Goal: Task Accomplishment & Management: Use online tool/utility

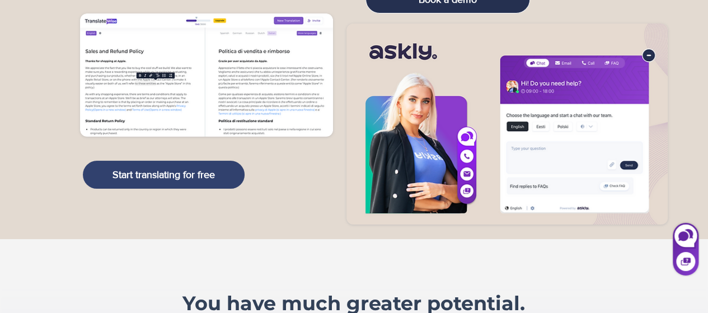
click at [191, 183] on link "Start translating for free" at bounding box center [164, 175] width 162 height 28
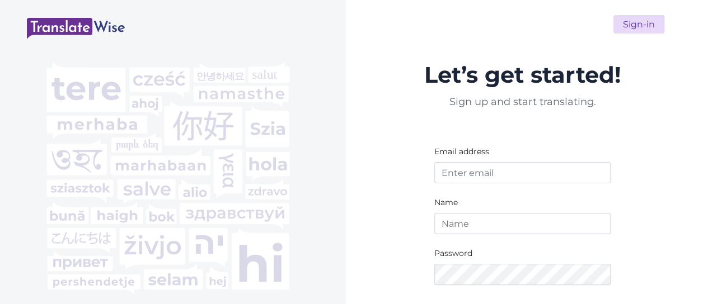
scroll to position [157, 0]
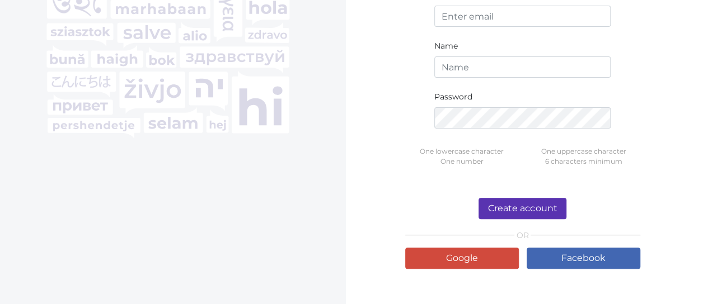
click at [482, 247] on form "Let’s get started! Sign up and start translating. Email address Name Password O…" at bounding box center [522, 83] width 235 height 371
click at [481, 254] on link "Google" at bounding box center [462, 258] width 114 height 21
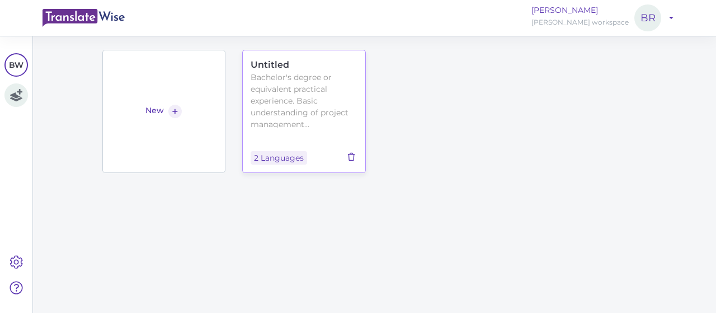
click at [348, 153] on icon at bounding box center [351, 157] width 12 height 8
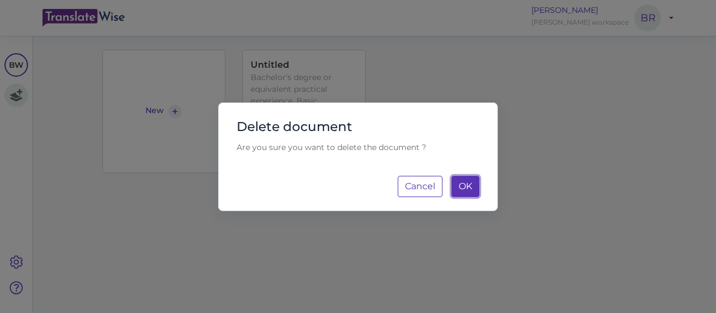
click at [460, 185] on span "OK" at bounding box center [465, 186] width 13 height 11
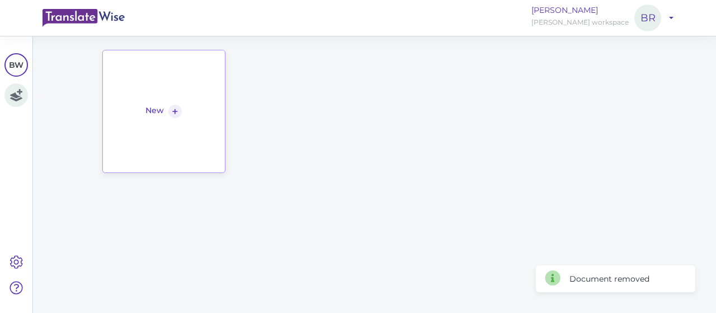
click at [175, 112] on div "+" at bounding box center [174, 111] width 13 height 13
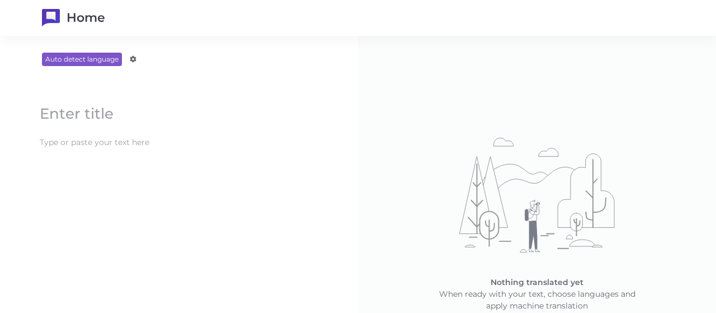
click at [179, 147] on content at bounding box center [179, 142] width 290 height 18
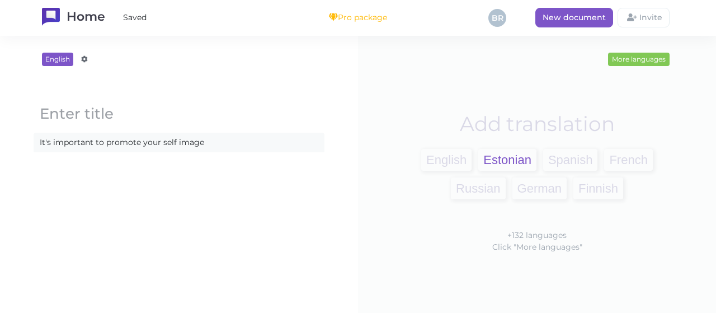
click at [510, 151] on span "Estonian" at bounding box center [508, 160] width 58 height 22
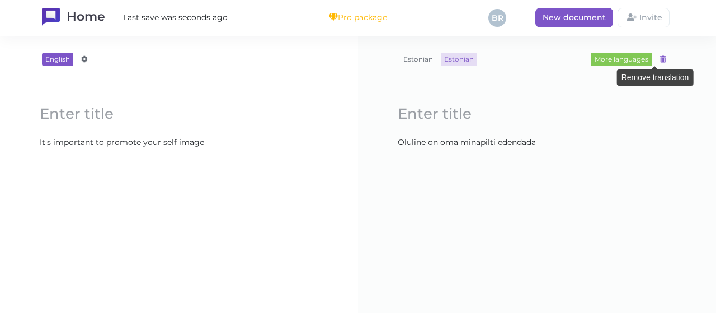
click at [660, 62] on icon at bounding box center [663, 59] width 6 height 7
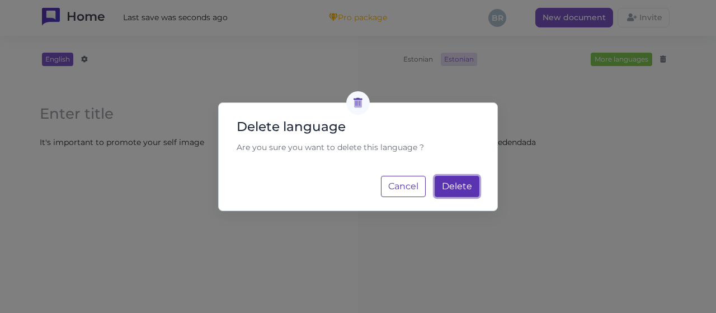
click at [449, 183] on span "Delete" at bounding box center [457, 186] width 30 height 11
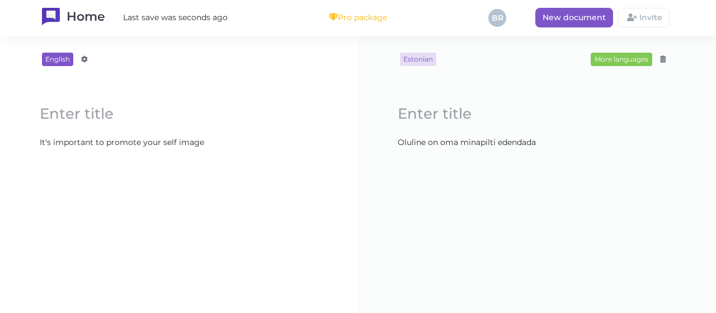
click at [228, 144] on content "It's important to promote your self image" at bounding box center [179, 142] width 290 height 18
click at [660, 61] on icon at bounding box center [663, 59] width 6 height 7
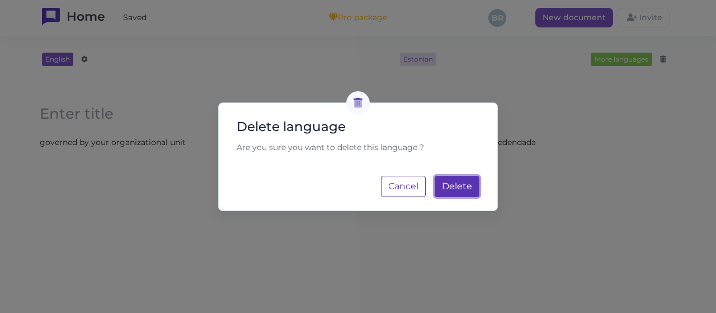
click at [444, 184] on span "Delete" at bounding box center [457, 186] width 30 height 11
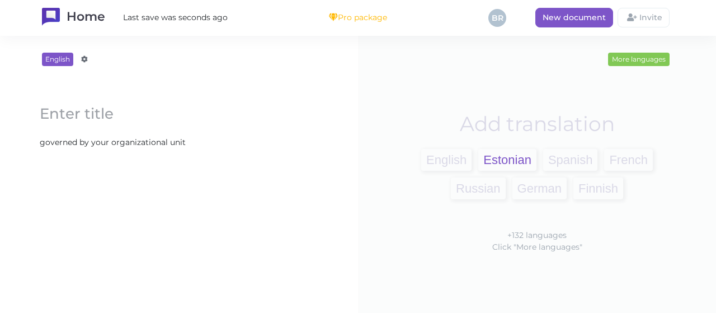
click at [504, 160] on span "Estonian" at bounding box center [508, 160] width 58 height 22
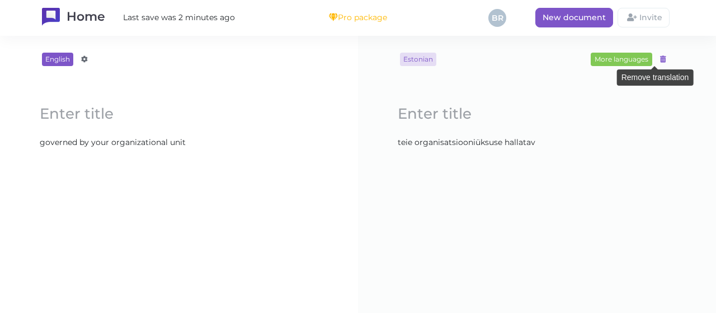
click at [660, 60] on icon at bounding box center [663, 59] width 6 height 7
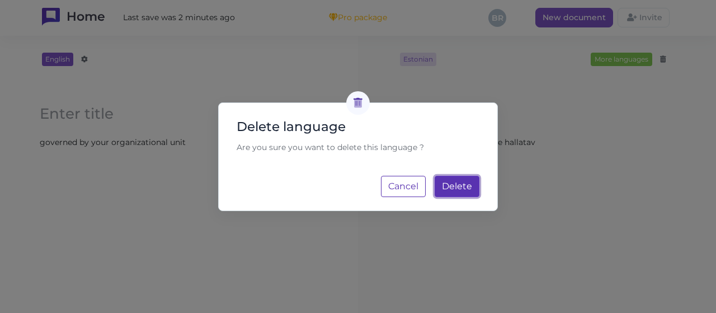
click at [468, 183] on span "Delete" at bounding box center [457, 186] width 30 height 11
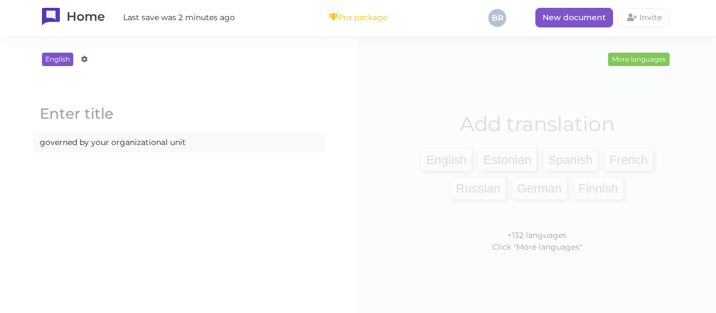
click at [221, 135] on content "governed by your organizational unit" at bounding box center [179, 142] width 290 height 18
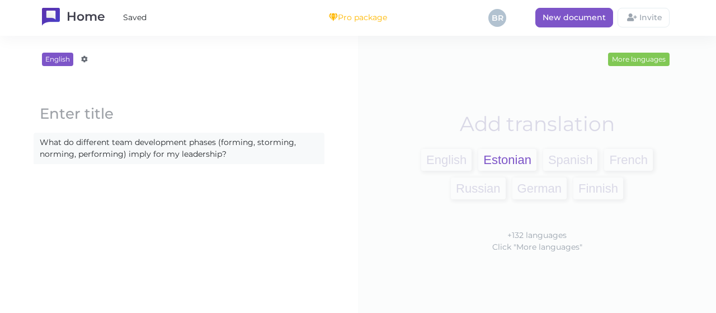
click at [490, 163] on span "Estonian" at bounding box center [508, 160] width 58 height 22
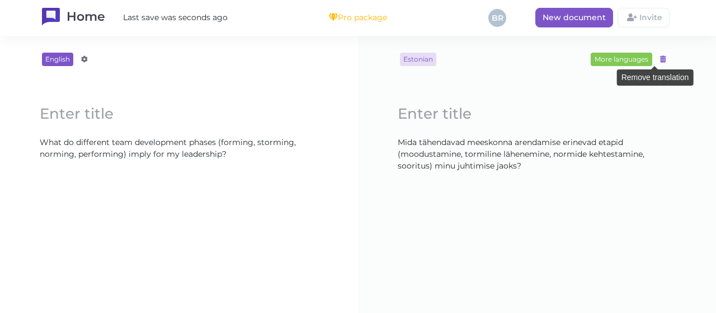
click at [657, 55] on div at bounding box center [663, 59] width 13 height 13
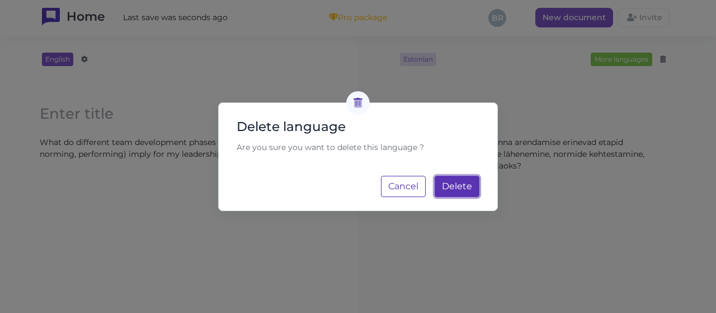
click at [463, 186] on span "Delete" at bounding box center [457, 186] width 30 height 11
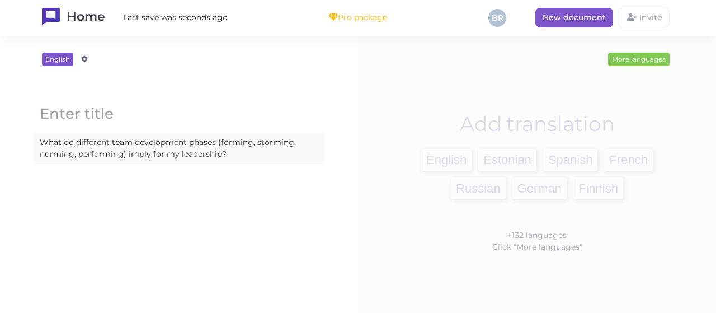
click at [317, 156] on content "What do different team development phases (forming, storming, norming, performi…" at bounding box center [179, 148] width 290 height 30
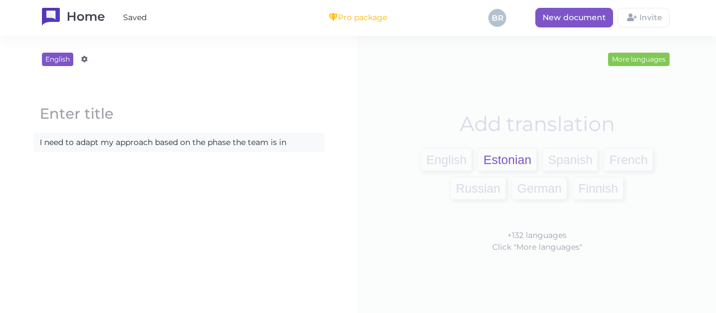
click at [486, 152] on span "Estonian" at bounding box center [508, 160] width 58 height 22
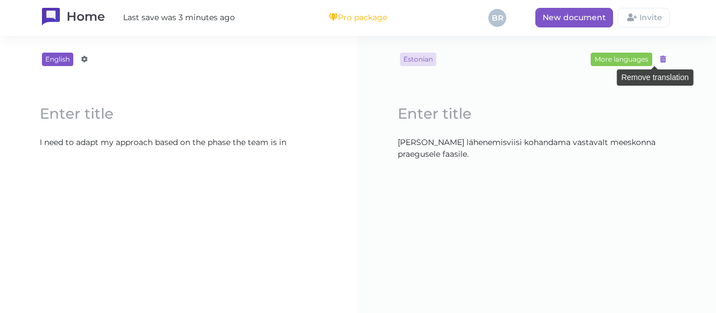
click at [660, 61] on icon at bounding box center [663, 59] width 6 height 7
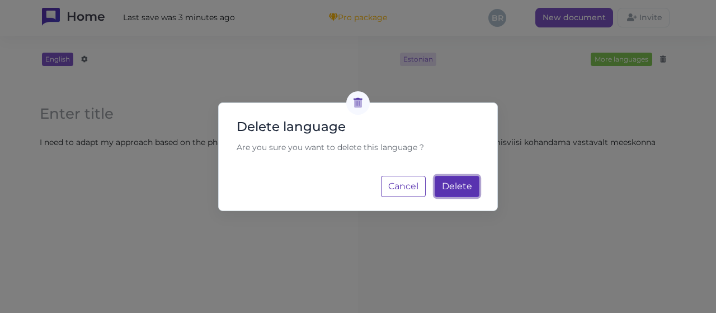
click at [445, 189] on span "Delete" at bounding box center [457, 186] width 30 height 11
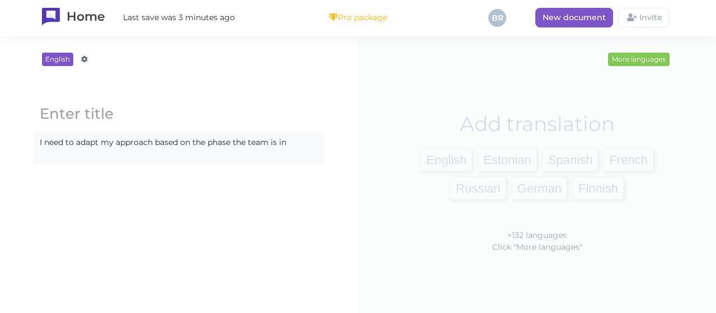
click at [316, 141] on content "I need to adapt my approach based on the phase the team is in" at bounding box center [179, 142] width 290 height 18
click at [447, 163] on span "English" at bounding box center [446, 160] width 50 height 22
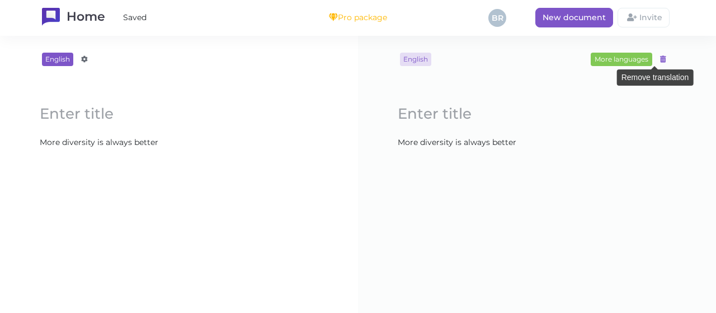
click at [657, 63] on div at bounding box center [663, 59] width 13 height 13
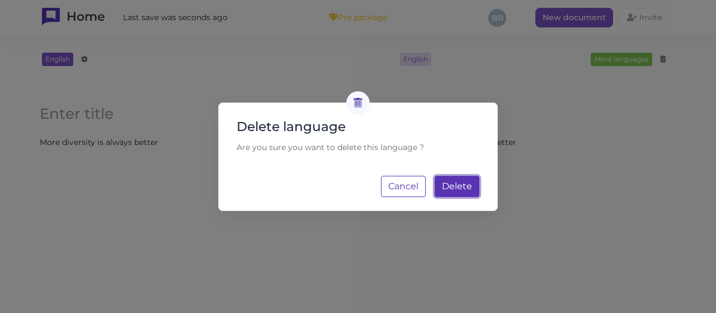
click at [467, 183] on span "Delete" at bounding box center [457, 186] width 30 height 11
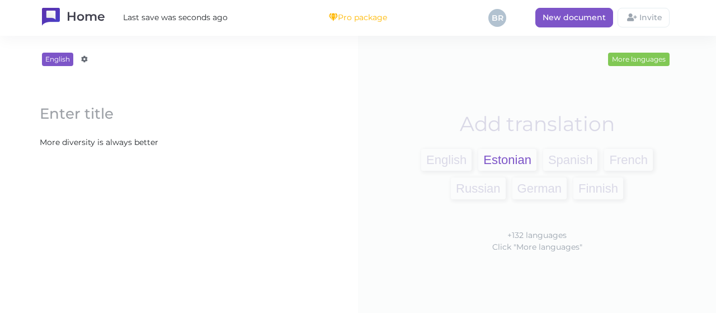
click at [494, 155] on span "Estonian" at bounding box center [508, 160] width 58 height 22
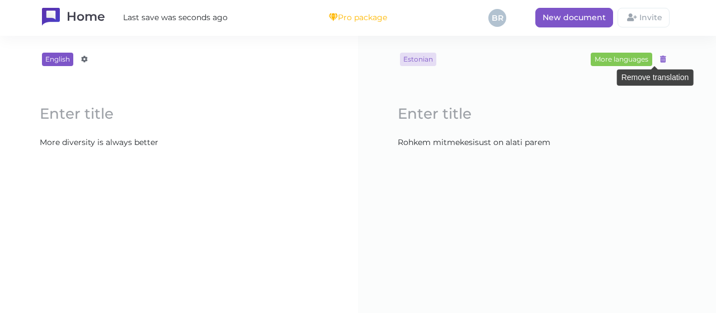
click at [657, 54] on div at bounding box center [663, 59] width 13 height 13
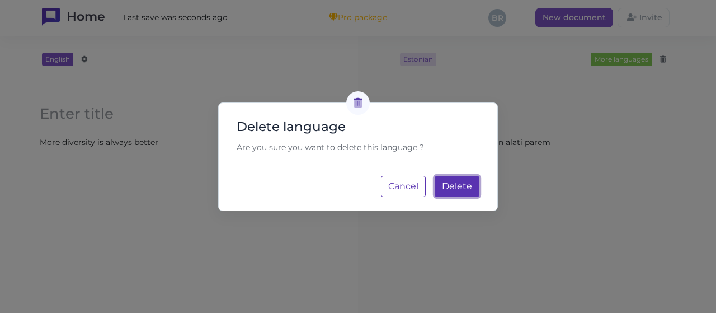
click at [465, 190] on span "Delete" at bounding box center [457, 186] width 30 height 11
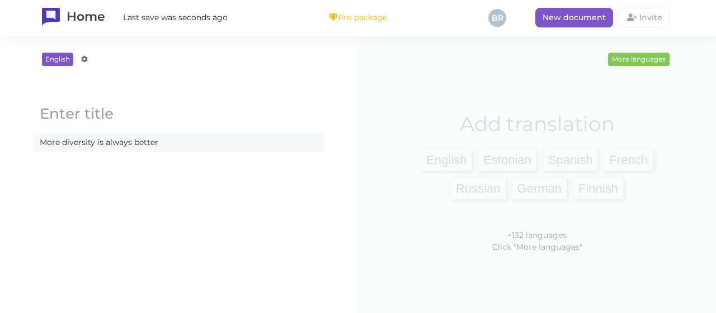
click at [200, 136] on content "More diversity is always better" at bounding box center [179, 142] width 290 height 18
click at [482, 156] on span "Estonian" at bounding box center [508, 160] width 58 height 22
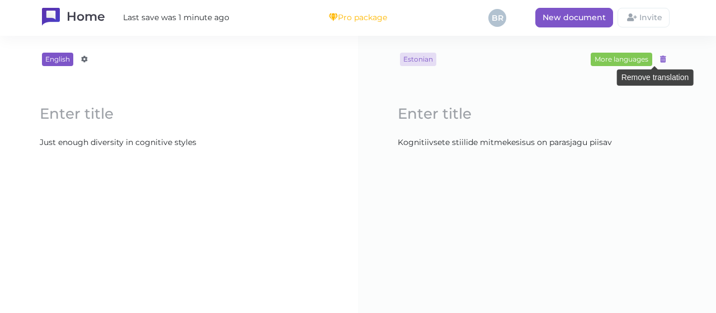
click at [660, 56] on icon at bounding box center [663, 59] width 6 height 7
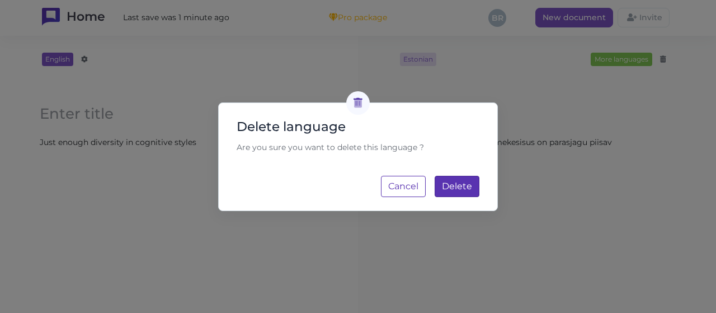
click at [481, 183] on div "Delete language Are you sure you want to delete this language ? Cancel Delete L…" at bounding box center [358, 156] width 280 height 109
click at [475, 184] on button "Delete Loading..." at bounding box center [457, 186] width 45 height 21
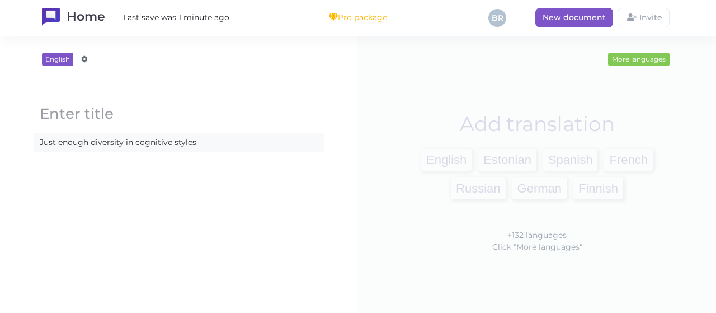
click at [205, 141] on content "Just enough diversity in cognitive styles" at bounding box center [179, 142] width 290 height 18
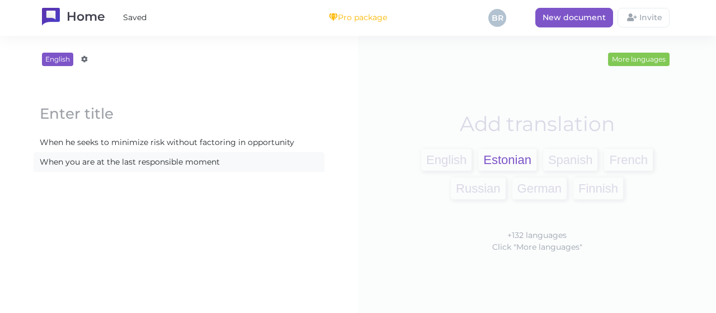
click at [503, 161] on span "Estonian" at bounding box center [508, 160] width 58 height 22
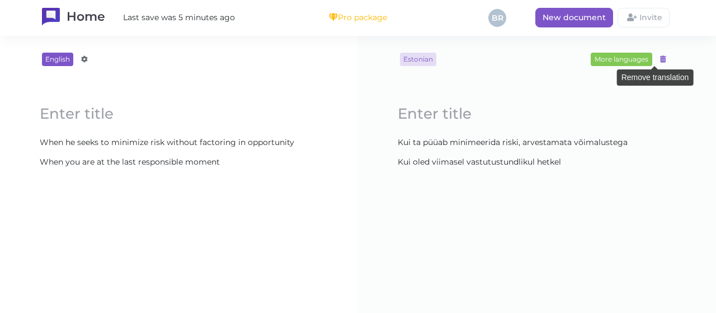
click at [659, 61] on div at bounding box center [663, 59] width 13 height 13
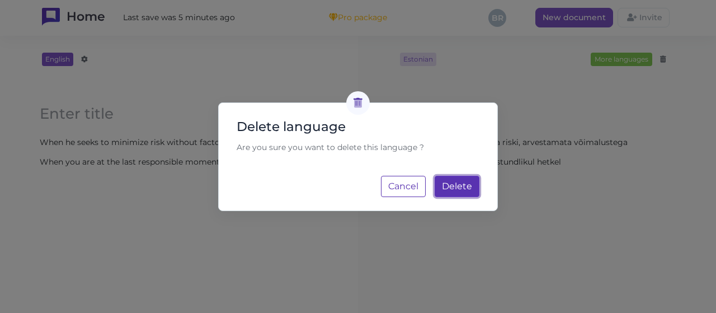
click at [468, 184] on span "Delete" at bounding box center [457, 186] width 30 height 11
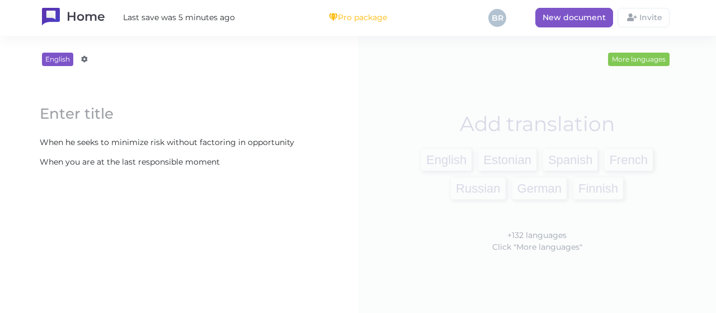
click at [264, 157] on content "When you are at the last responsible moment" at bounding box center [179, 162] width 290 height 18
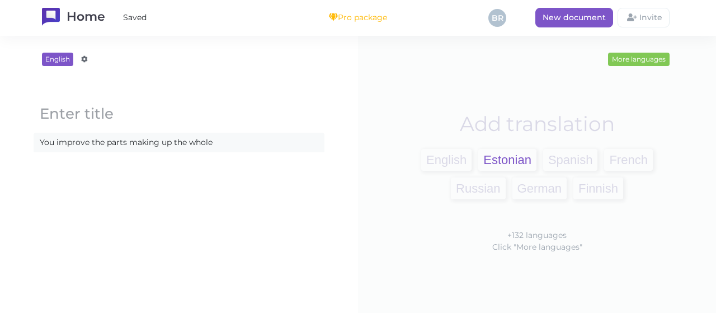
click at [495, 162] on span "Estonian" at bounding box center [508, 160] width 58 height 22
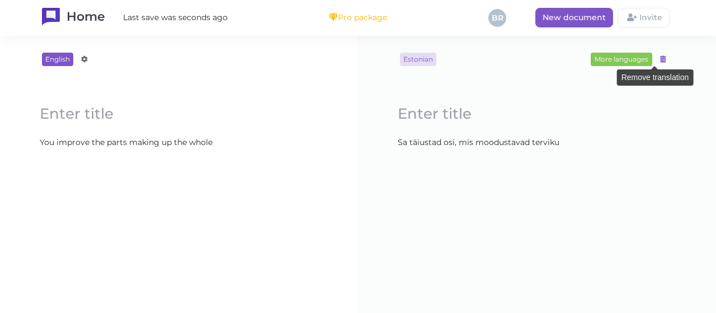
click at [660, 59] on icon at bounding box center [663, 59] width 6 height 7
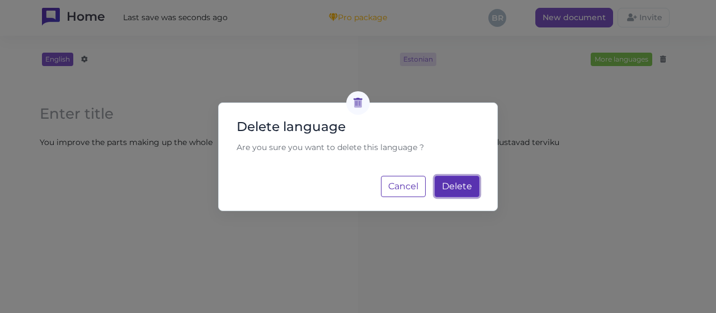
click at [471, 179] on button "Delete Loading..." at bounding box center [457, 186] width 45 height 21
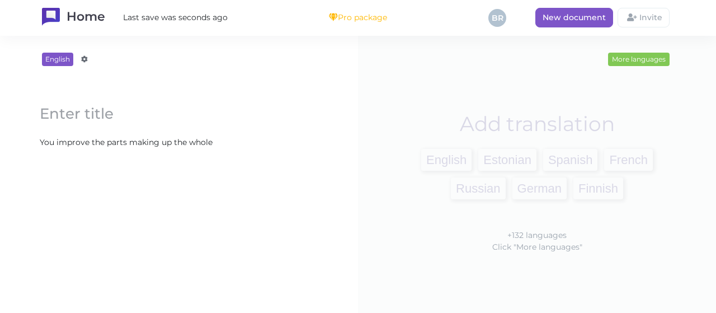
click at [287, 133] on content "You improve the parts making up the whole" at bounding box center [179, 142] width 290 height 18
click at [490, 160] on span "Estonian" at bounding box center [508, 160] width 58 height 22
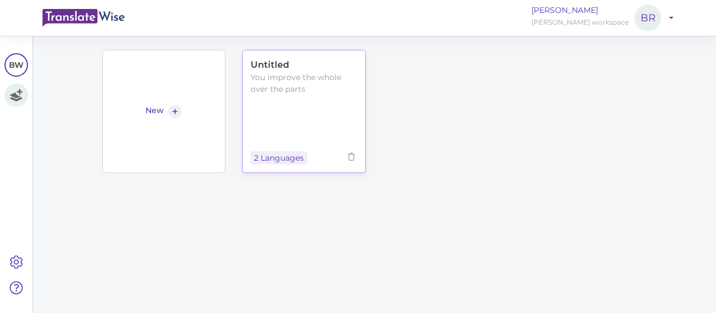
click at [302, 102] on div "Untitled You improve the whole over the parts 2 Languages" at bounding box center [304, 111] width 124 height 123
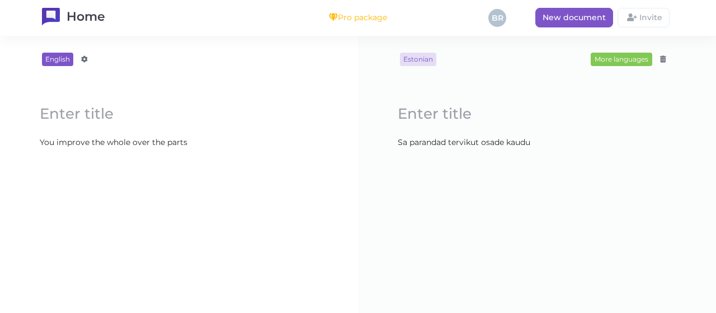
drag, startPoint x: 243, startPoint y: 149, endPoint x: 249, endPoint y: 144, distance: 7.6
click at [243, 149] on content "You improve the whole over the parts" at bounding box center [179, 142] width 290 height 18
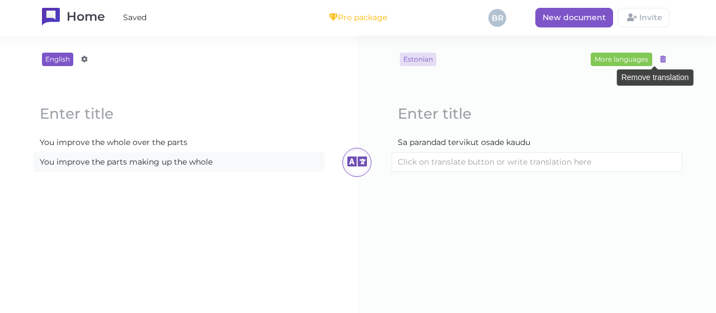
click at [657, 63] on div at bounding box center [663, 59] width 13 height 13
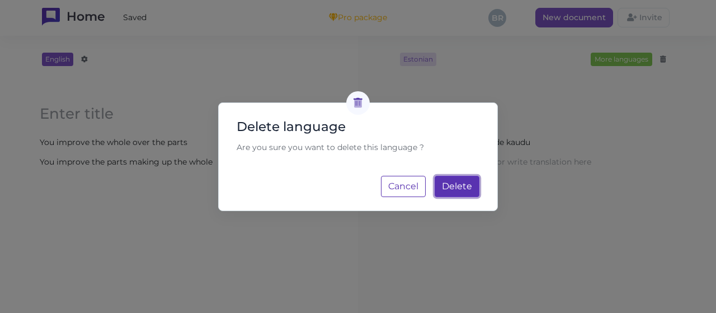
click at [453, 177] on button "Delete Loading..." at bounding box center [457, 186] width 45 height 21
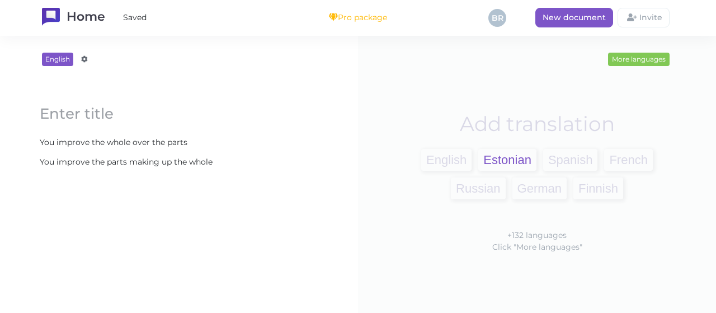
click at [505, 161] on span "Estonian" at bounding box center [508, 160] width 58 height 22
